Goal: Complete application form

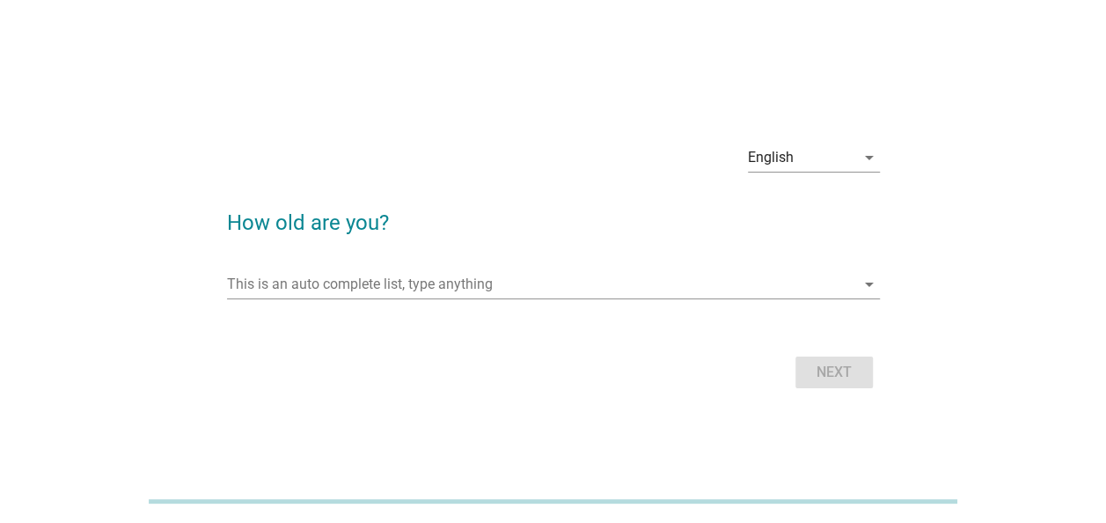
click at [552, 262] on div "This is an auto complete list, type anything arrow_drop_down" at bounding box center [553, 288] width 653 height 56
click at [869, 285] on icon "arrow_drop_down" at bounding box center [869, 284] width 21 height 21
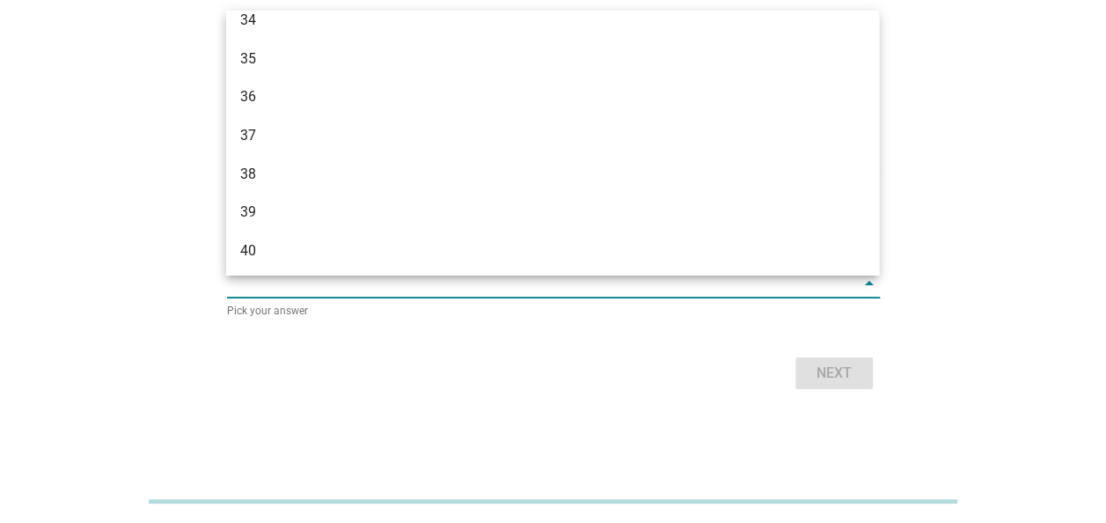
scroll to position [650, 0]
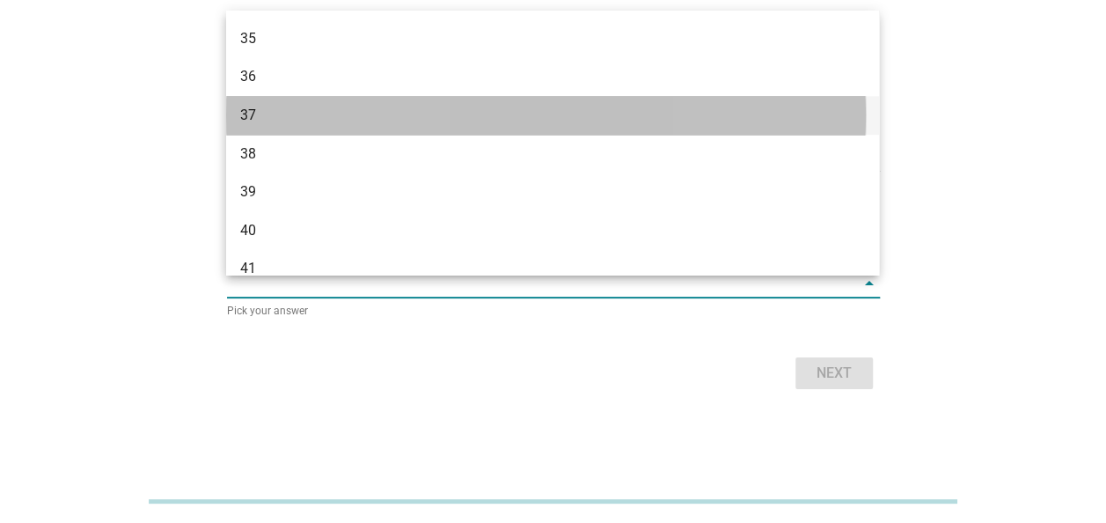
click at [263, 119] on div "37" at bounding box center [526, 115] width 573 height 21
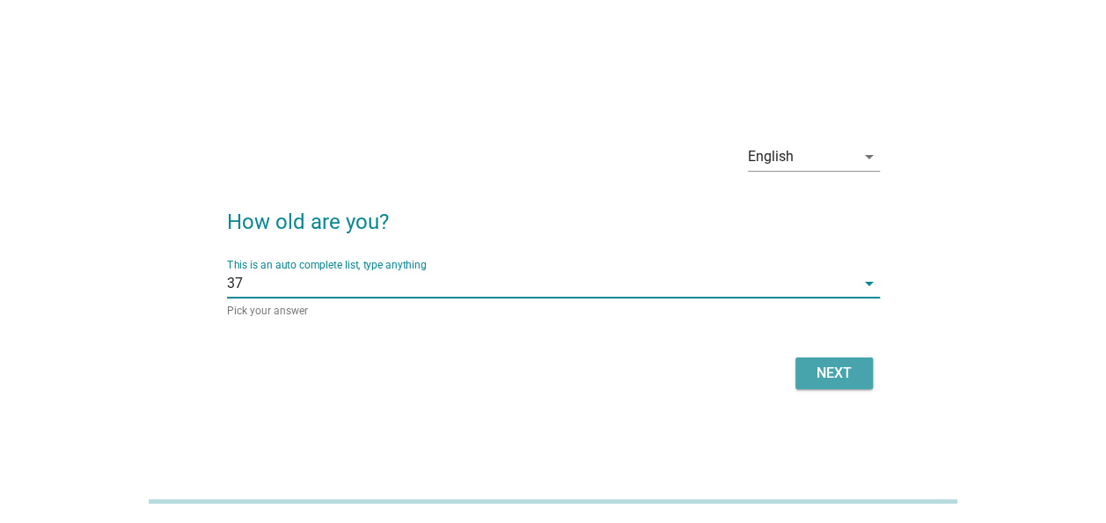
click at [860, 369] on button "Next" at bounding box center [833, 373] width 77 height 32
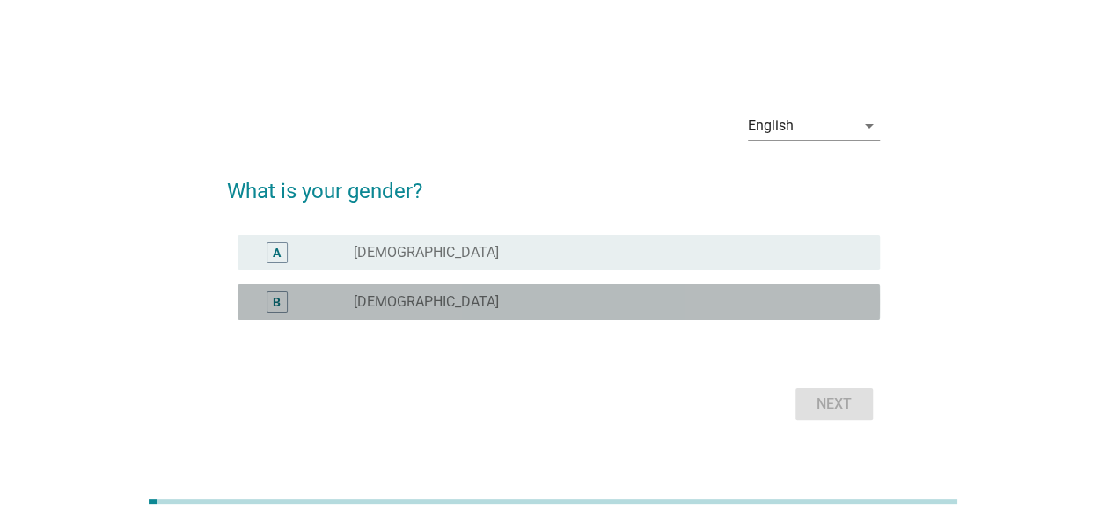
click at [279, 301] on div "B" at bounding box center [277, 302] width 8 height 18
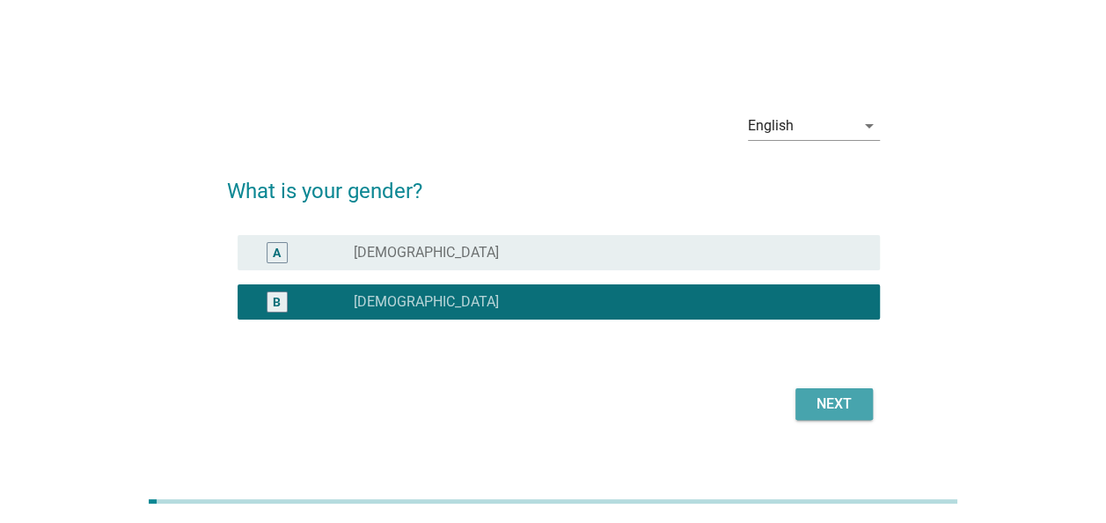
click at [862, 396] on button "Next" at bounding box center [833, 404] width 77 height 32
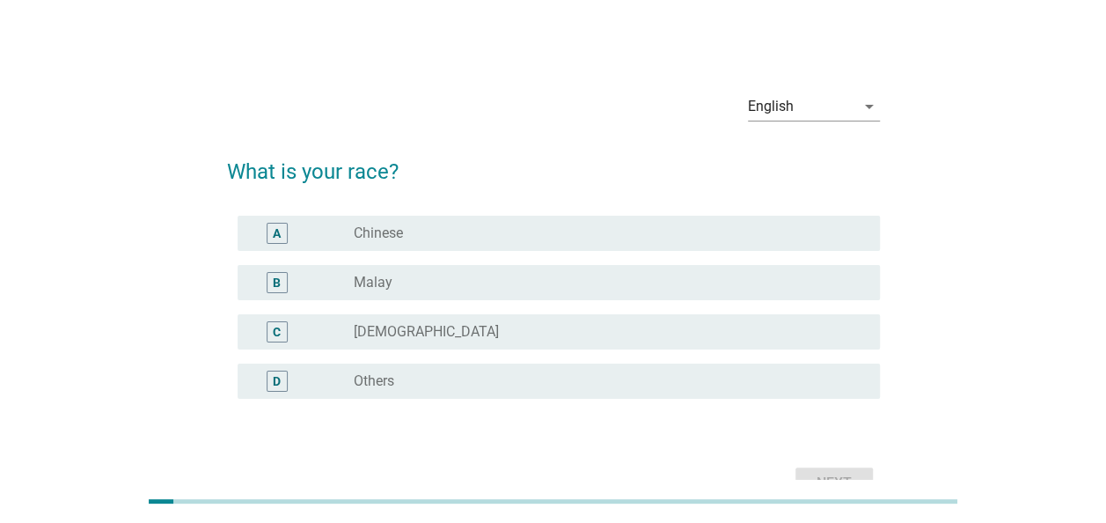
click at [280, 227] on div "A" at bounding box center [277, 232] width 8 height 18
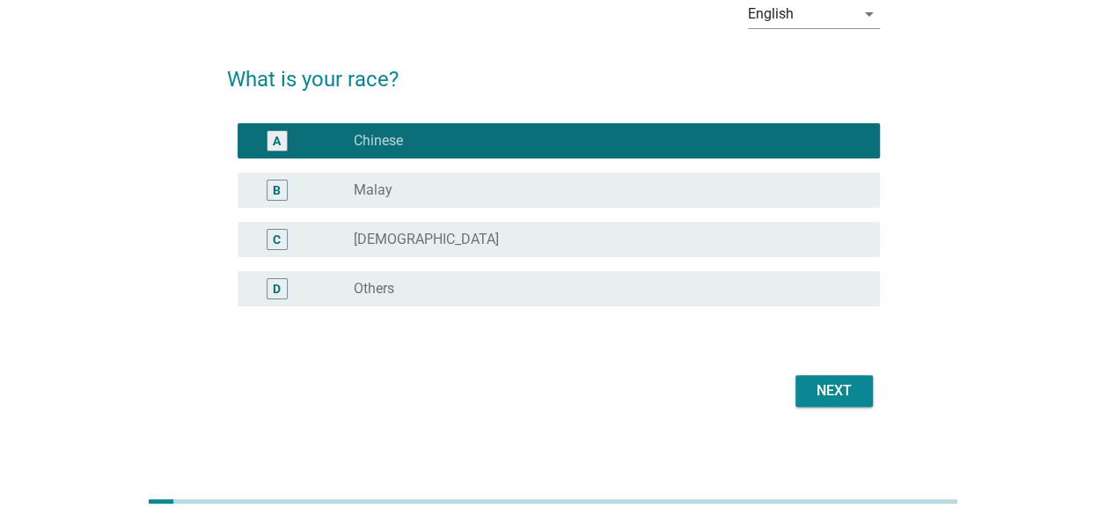
scroll to position [99, 0]
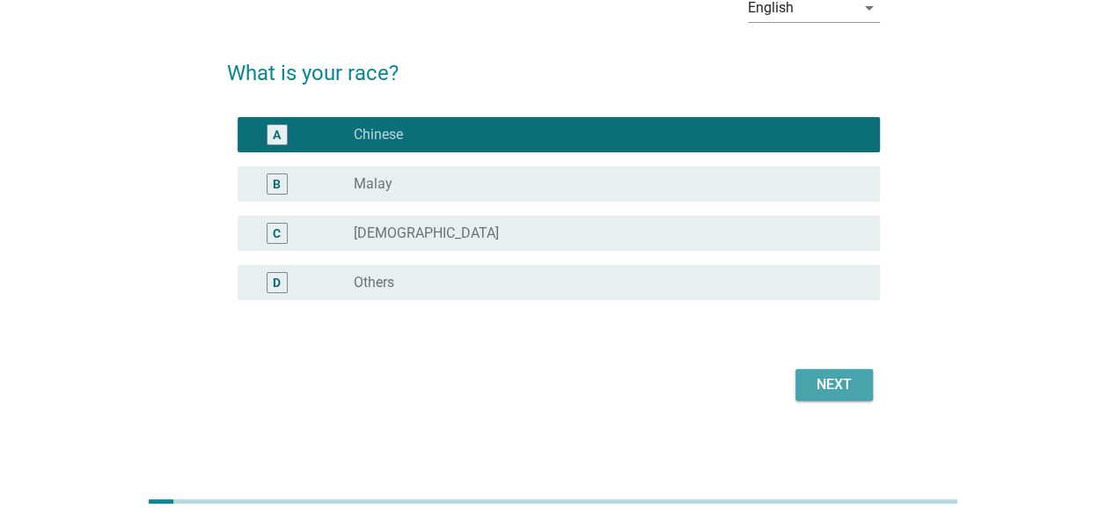
click at [864, 380] on button "Next" at bounding box center [833, 385] width 77 height 32
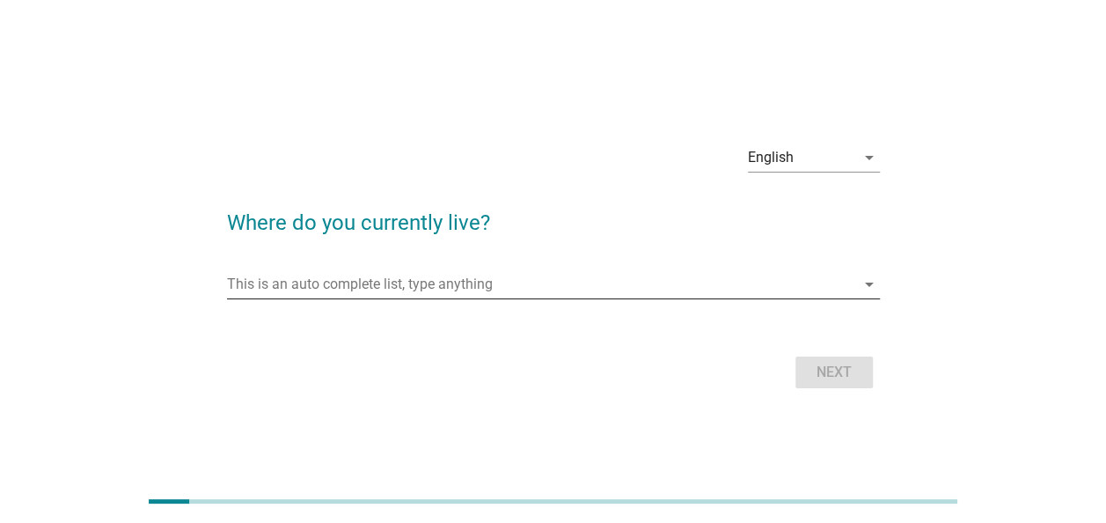
click at [868, 284] on icon "arrow_drop_down" at bounding box center [869, 284] width 21 height 21
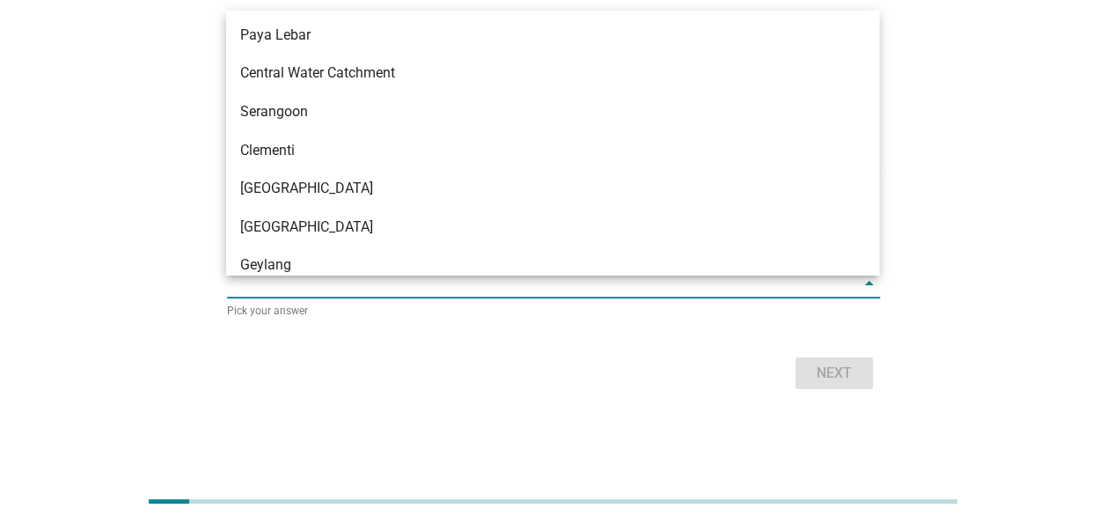
scroll to position [5, 0]
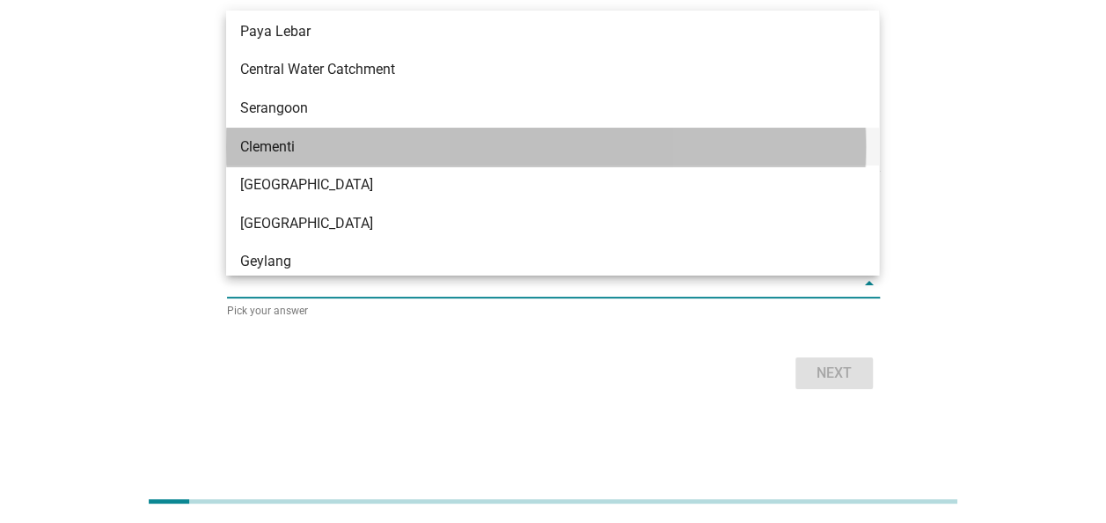
click at [299, 138] on div "Clementi" at bounding box center [526, 146] width 573 height 21
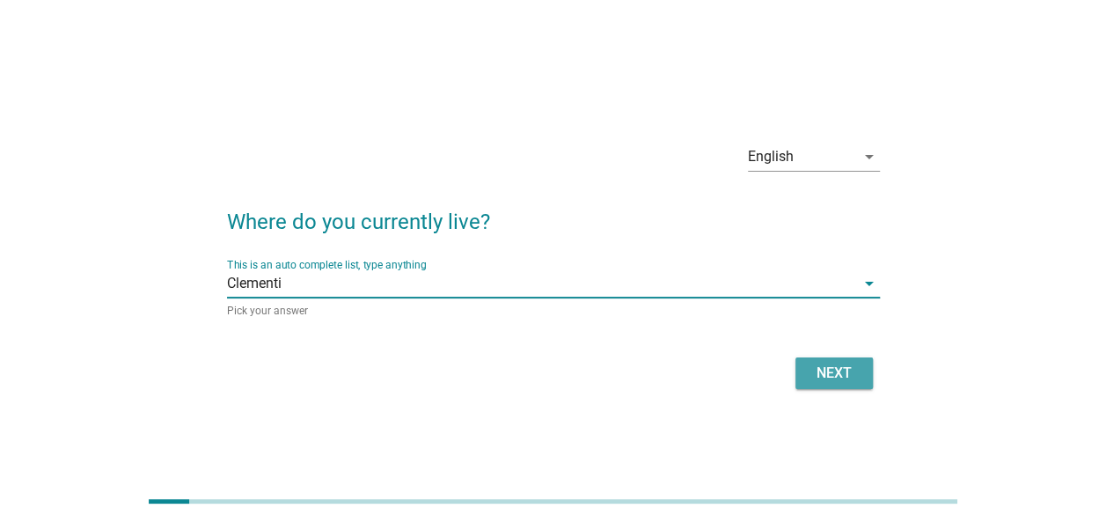
click at [857, 370] on div "Next" at bounding box center [833, 372] width 49 height 21
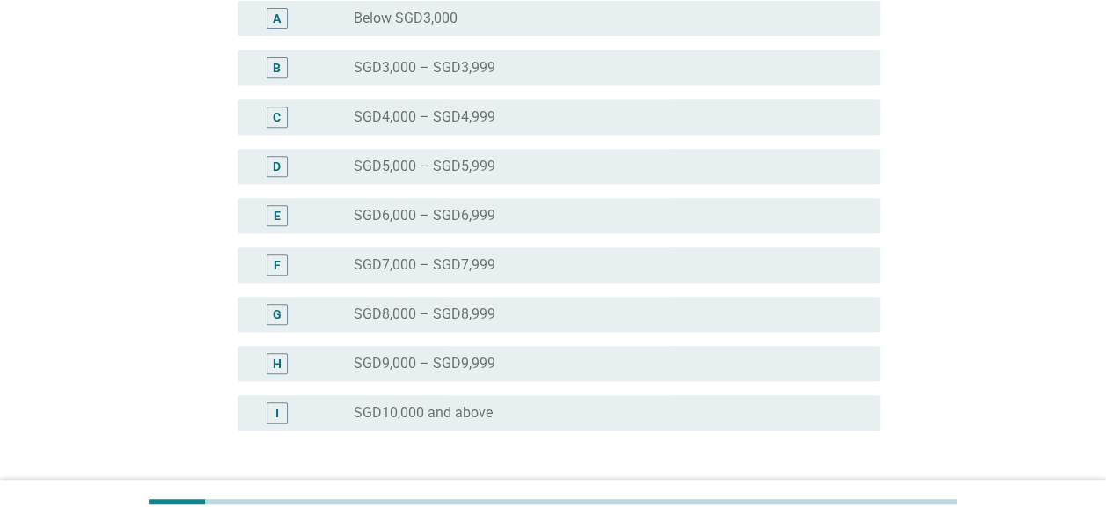
scroll to position [348, 0]
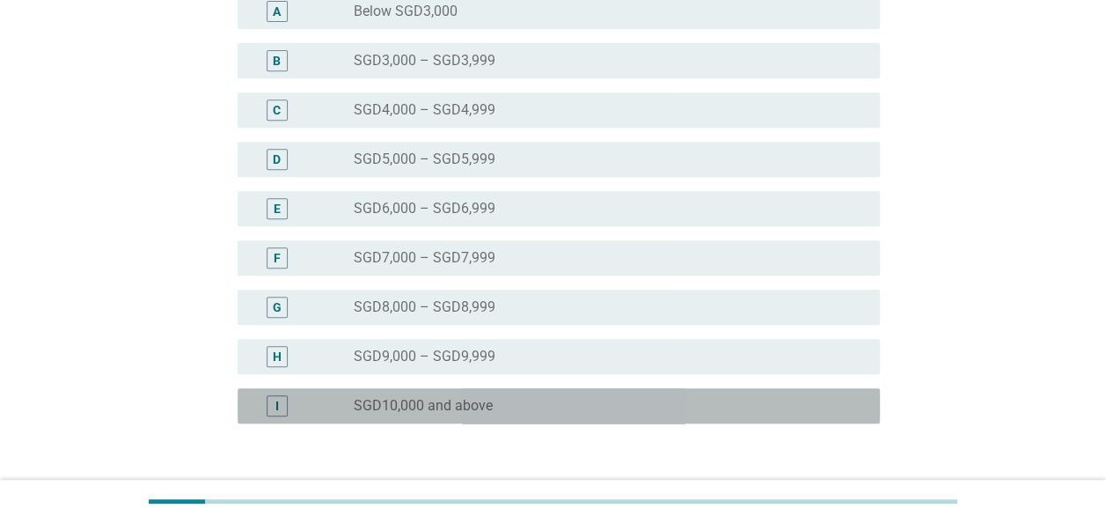
click at [282, 406] on div "I" at bounding box center [277, 405] width 21 height 21
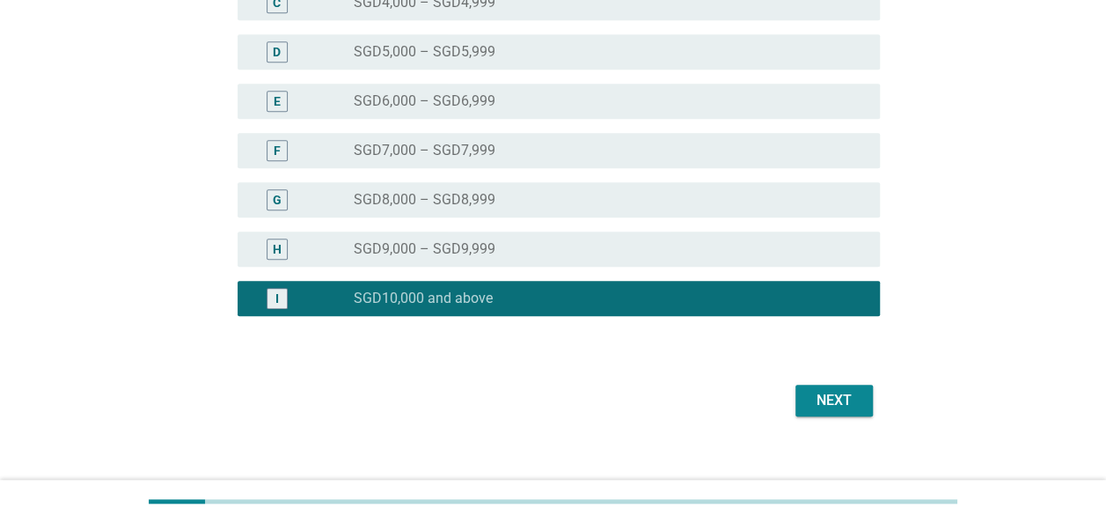
scroll to position [457, 0]
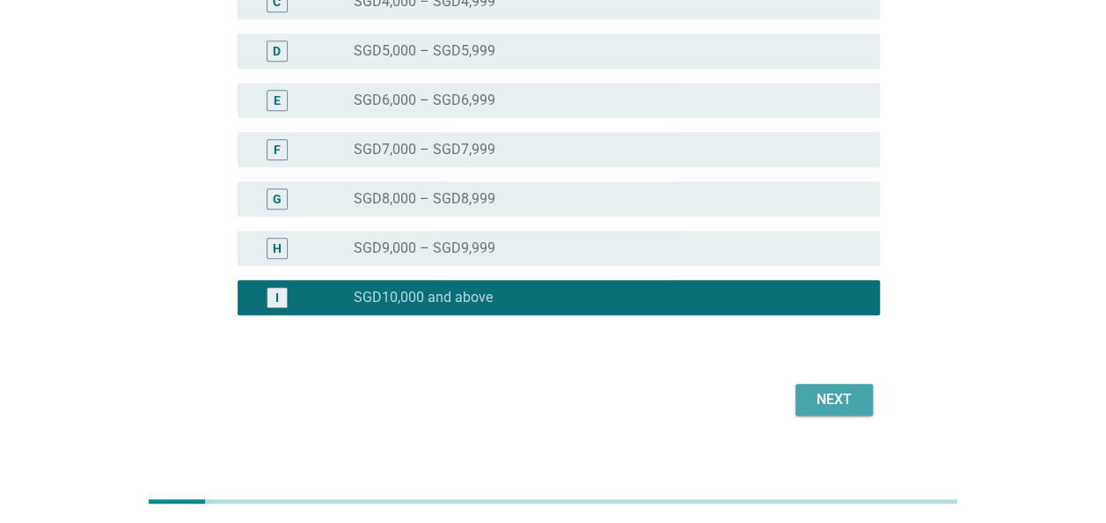
click at [865, 393] on button "Next" at bounding box center [833, 400] width 77 height 32
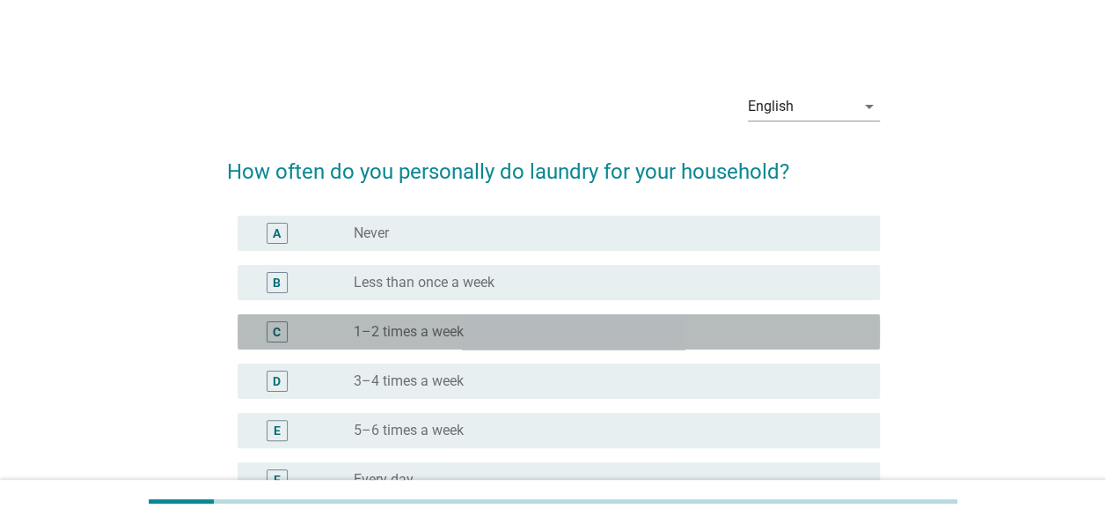
click at [290, 328] on div "C" at bounding box center [277, 331] width 51 height 21
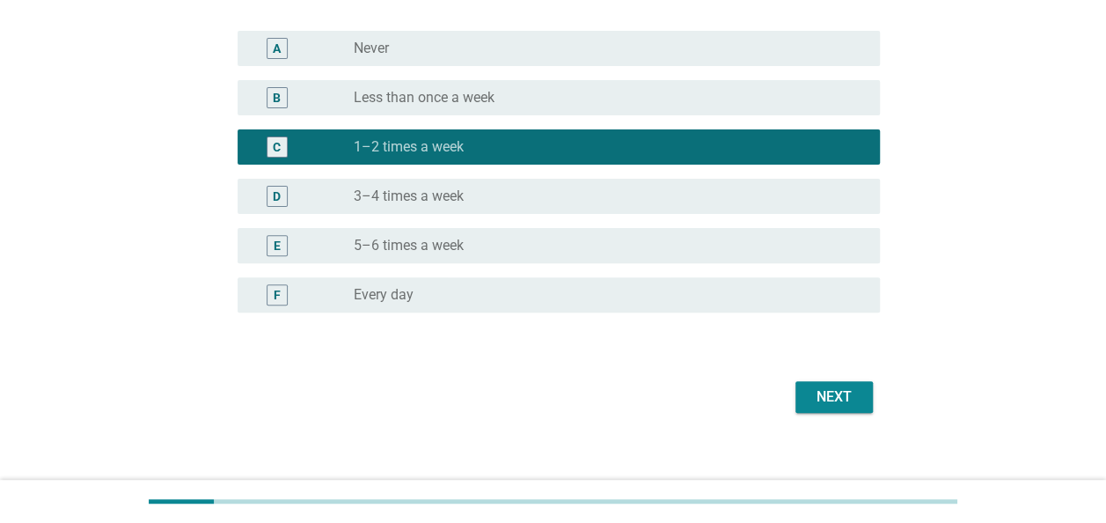
scroll to position [201, 0]
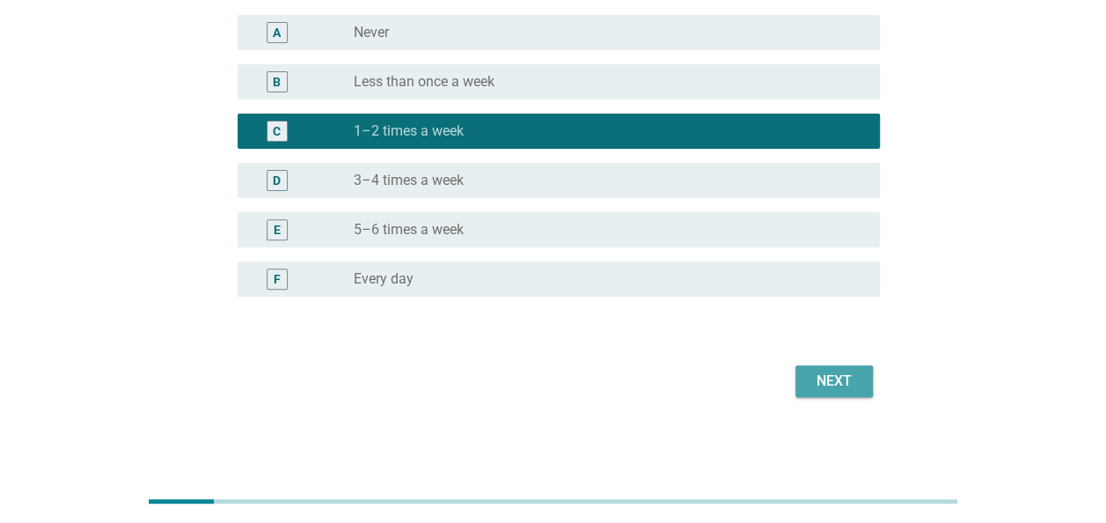
click at [862, 375] on button "Next" at bounding box center [833, 381] width 77 height 32
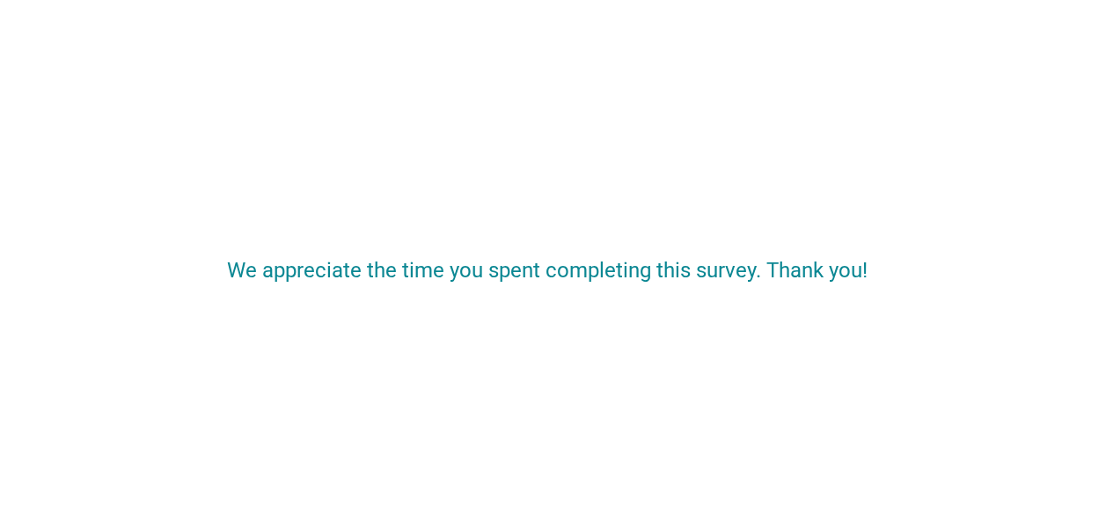
scroll to position [0, 0]
